Goal: Navigation & Orientation: Find specific page/section

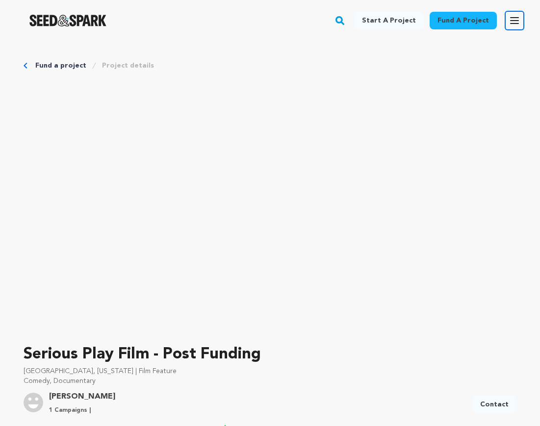
click at [512, 20] on icon "button" at bounding box center [514, 21] width 12 height 12
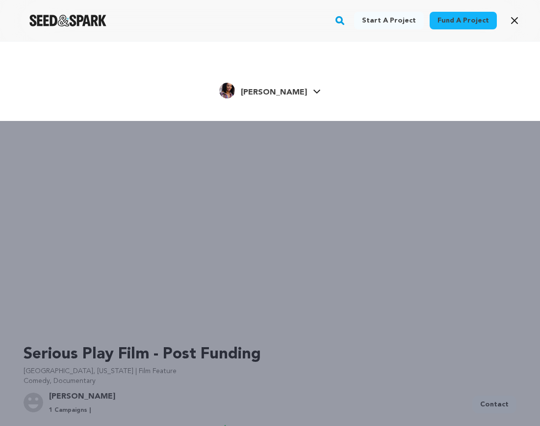
click at [313, 92] on icon at bounding box center [316, 92] width 7 height 4
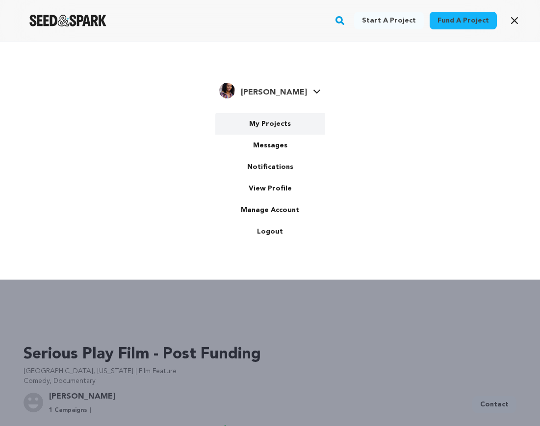
click at [285, 121] on link "My Projects" at bounding box center [270, 124] width 110 height 22
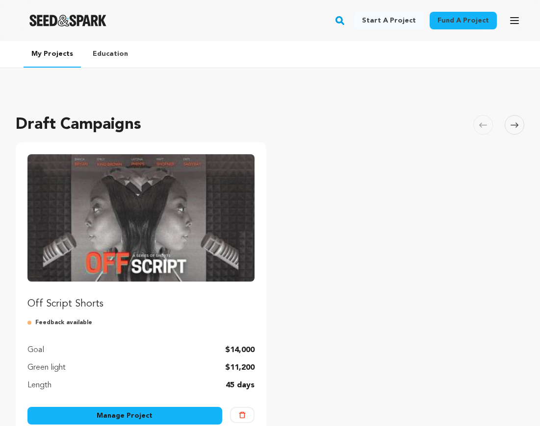
click at [170, 229] on img "Fund Off Script Shorts" at bounding box center [140, 217] width 227 height 127
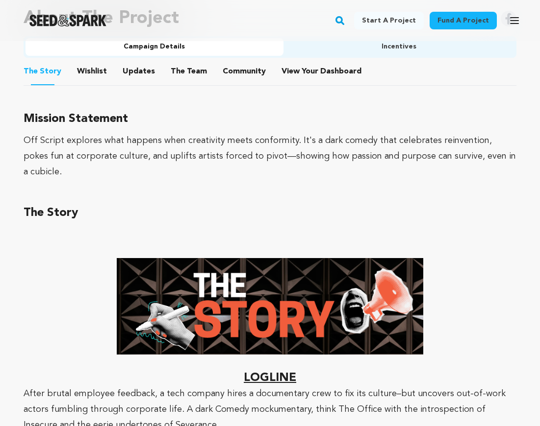
scroll to position [547, 0]
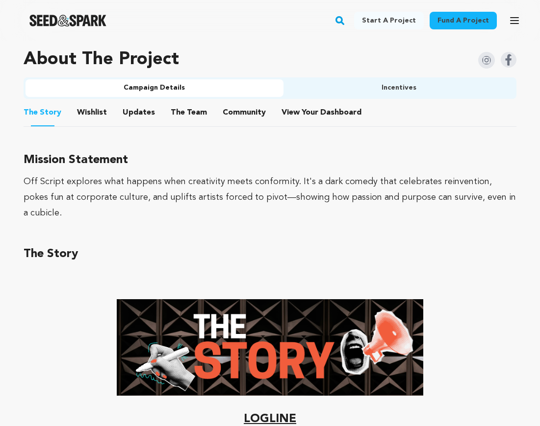
click at [90, 110] on button "Wishlist" at bounding box center [92, 115] width 24 height 24
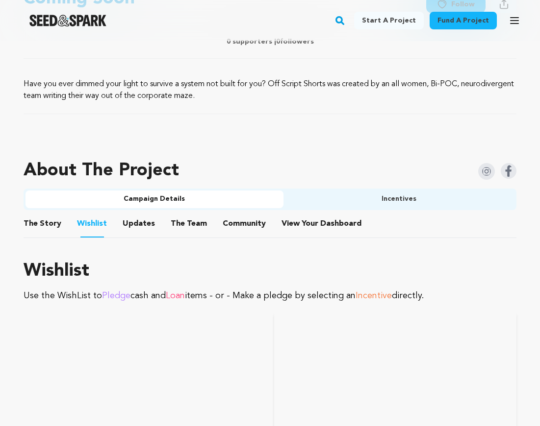
scroll to position [362, 0]
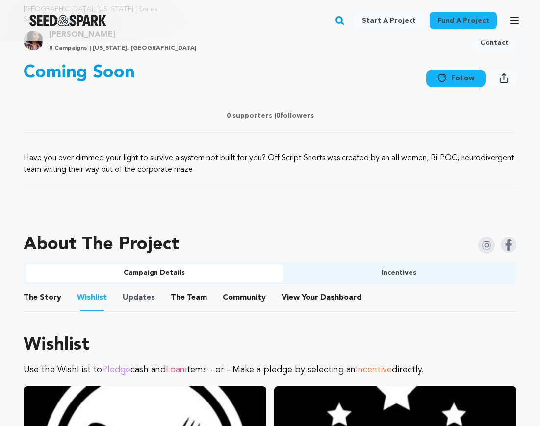
click at [149, 297] on span "Updates" at bounding box center [139, 298] width 32 height 12
click at [131, 296] on button "Updates" at bounding box center [139, 300] width 24 height 24
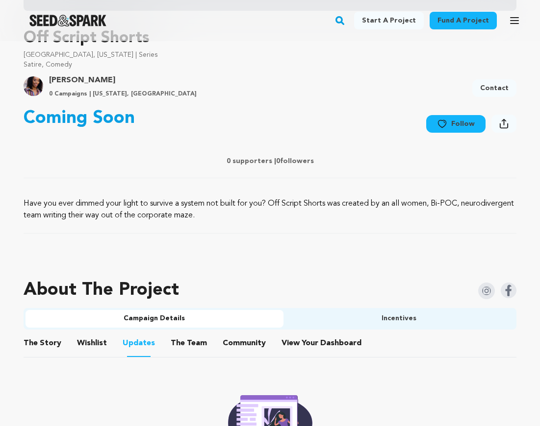
scroll to position [319, 0]
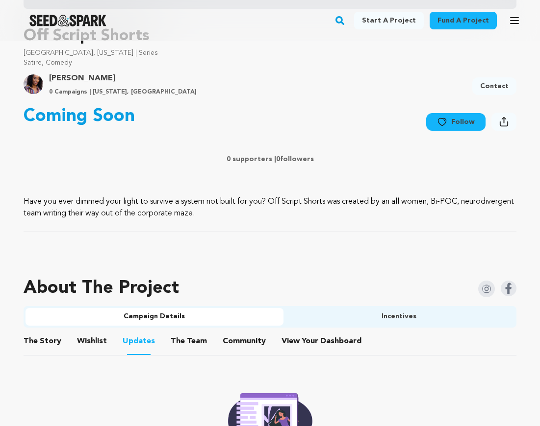
click at [182, 347] on button "The Team" at bounding box center [189, 344] width 24 height 24
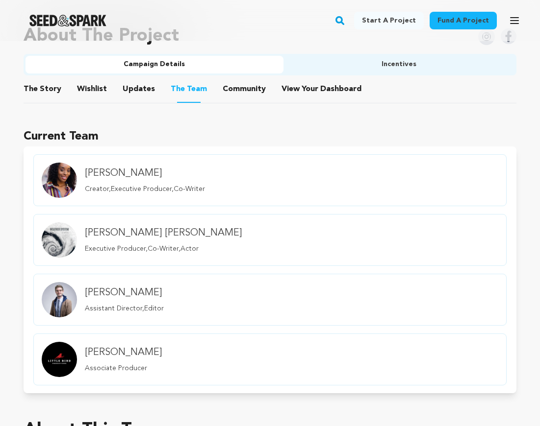
scroll to position [567, 0]
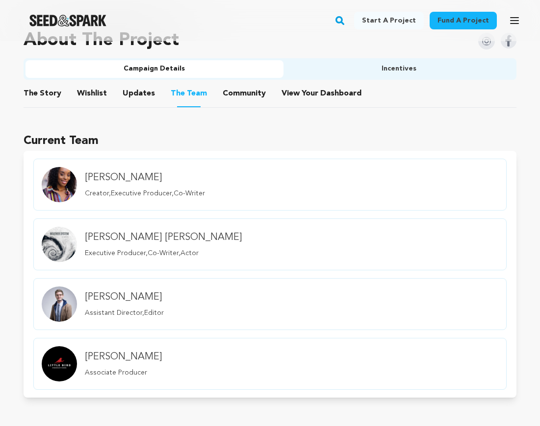
click at [232, 94] on button "Community" at bounding box center [244, 96] width 24 height 24
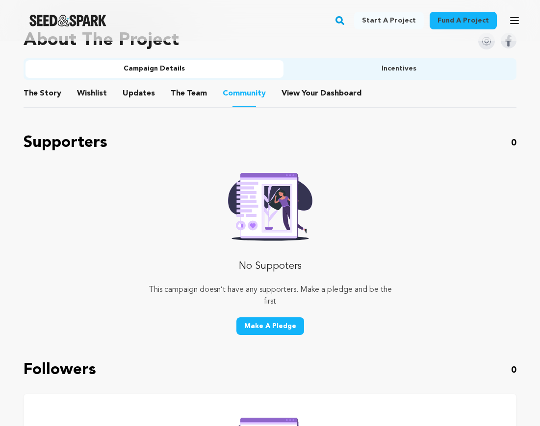
click at [287, 94] on button "View Your Dashboard" at bounding box center [293, 96] width 24 height 24
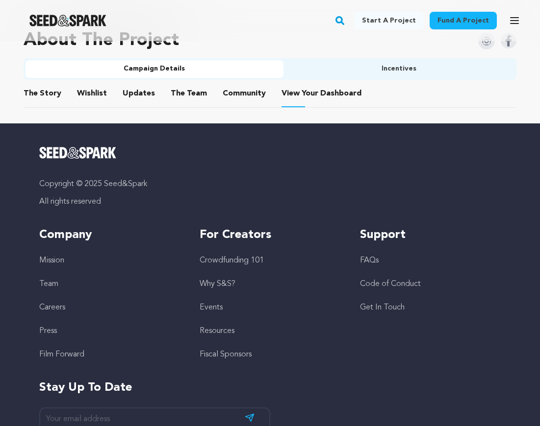
click at [50, 93] on button "The Story" at bounding box center [43, 96] width 24 height 24
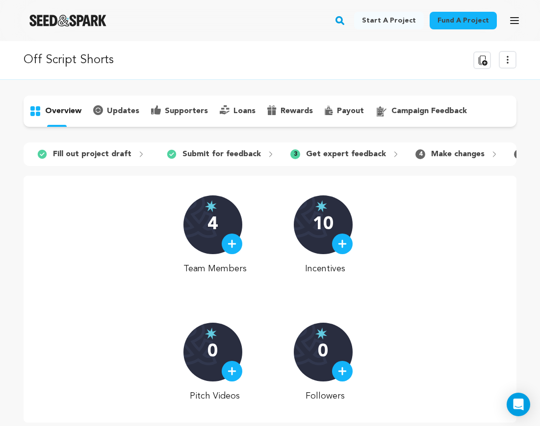
click at [130, 111] on p "updates" at bounding box center [123, 111] width 32 height 12
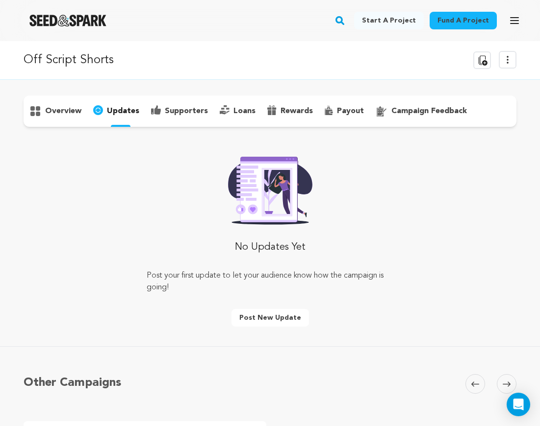
click at [76, 109] on p "overview" at bounding box center [63, 111] width 36 height 12
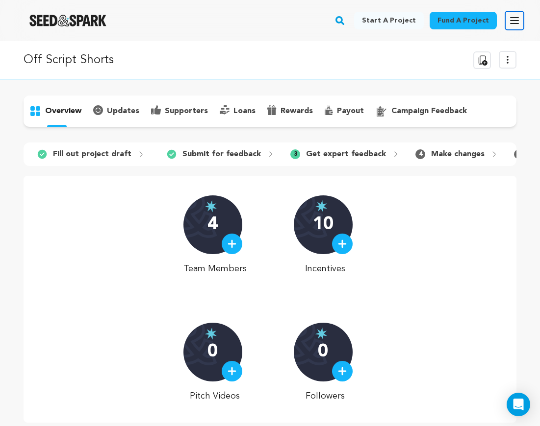
click at [511, 25] on icon "button" at bounding box center [514, 21] width 12 height 12
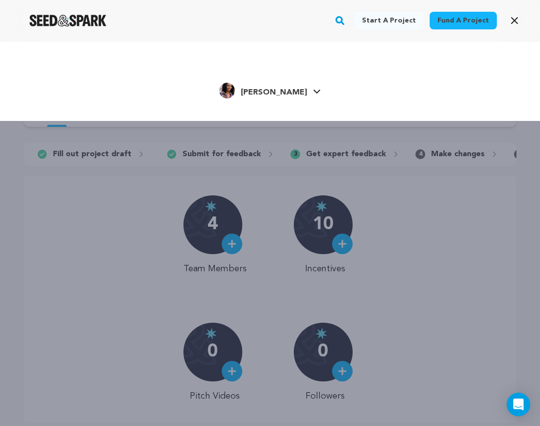
click at [301, 88] on link "[PERSON_NAME] [PERSON_NAME]" at bounding box center [269, 90] width 101 height 18
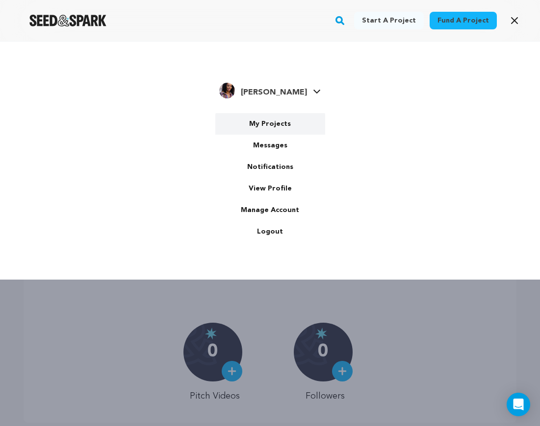
click at [285, 115] on link "My Projects" at bounding box center [270, 124] width 110 height 22
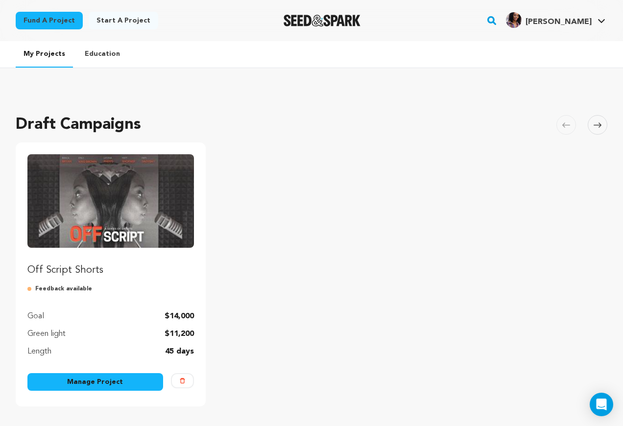
click at [92, 234] on img "Fund Off Script Shorts" at bounding box center [110, 201] width 167 height 94
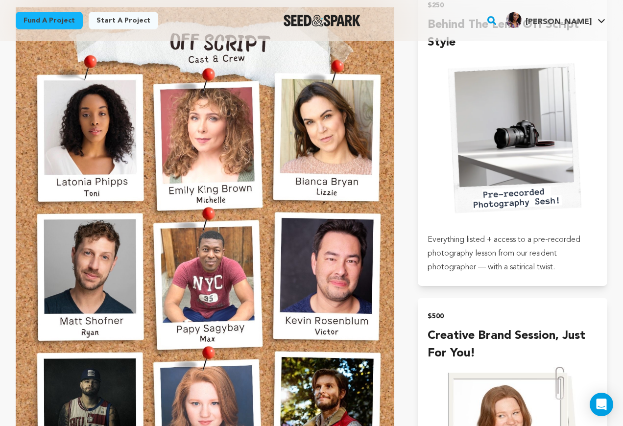
scroll to position [2221, 0]
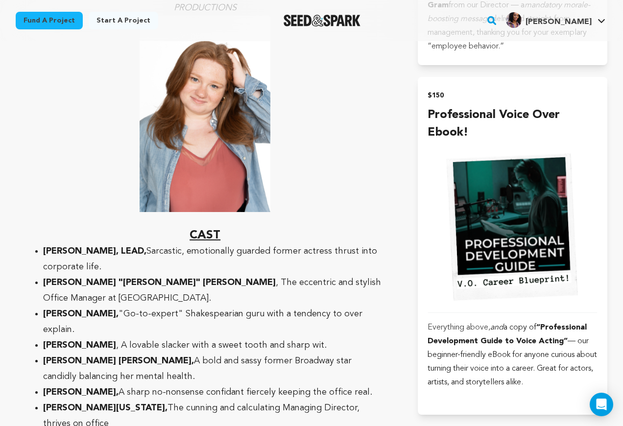
scroll to position [1928, 0]
